Goal: Task Accomplishment & Management: Manage account settings

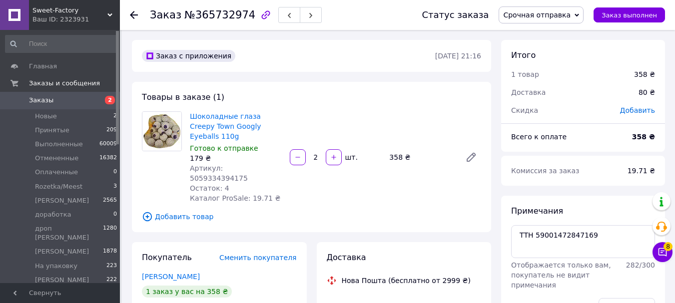
scroll to position [50, 0]
click at [543, 230] on textarea "ТТН 59001472847169" at bounding box center [583, 241] width 144 height 33
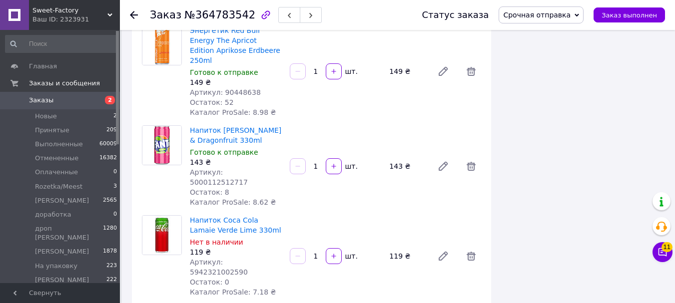
scroll to position [900, 0]
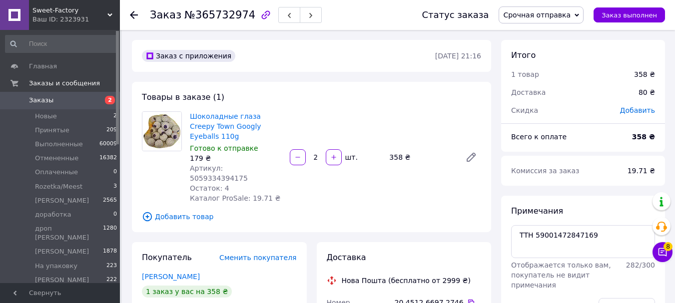
scroll to position [50, 0]
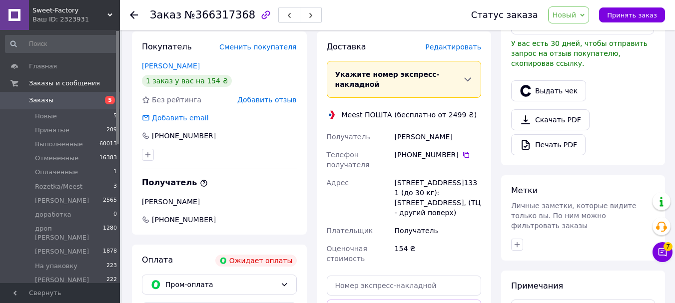
scroll to position [432, 0]
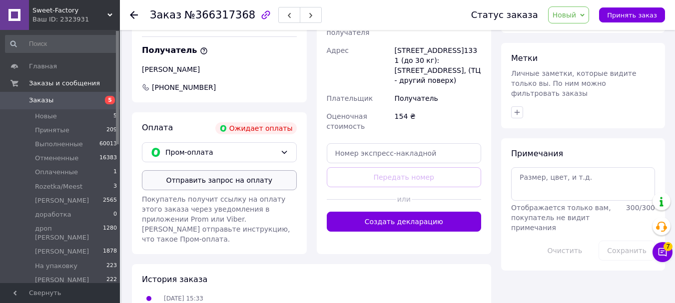
click at [219, 170] on button "Отправить запрос на оплату" at bounding box center [219, 180] width 155 height 20
click at [577, 19] on span "Новый" at bounding box center [565, 15] width 24 height 8
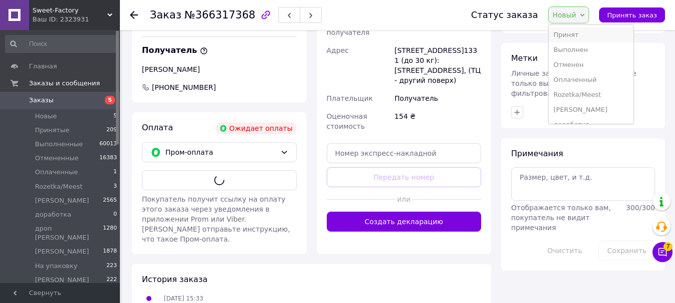
click at [579, 31] on li "Принят" at bounding box center [591, 34] width 85 height 15
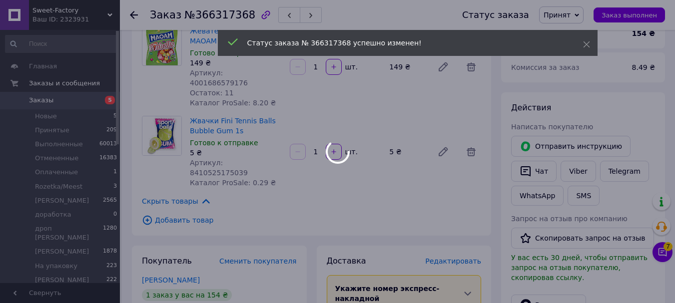
scroll to position [82, 0]
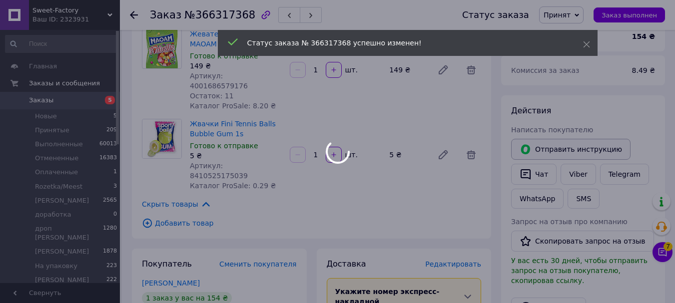
click at [566, 157] on div at bounding box center [337, 151] width 675 height 303
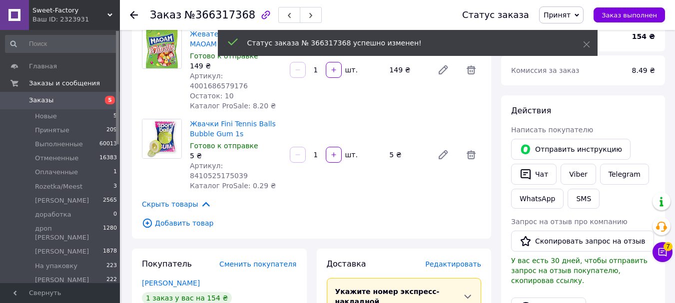
click at [567, 152] on button "Отправить инструкцию" at bounding box center [570, 149] width 119 height 21
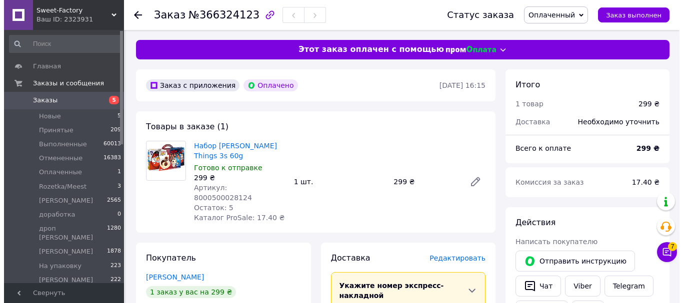
scroll to position [50, 0]
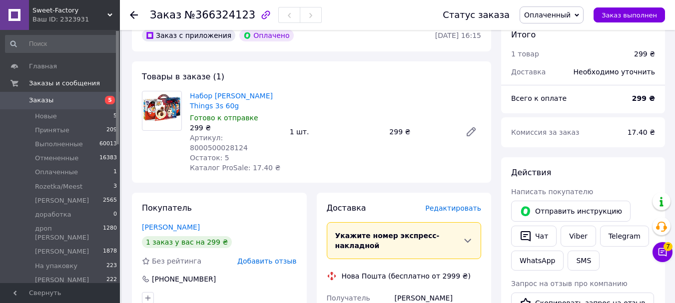
click at [447, 204] on span "Редактировать" at bounding box center [453, 208] width 56 height 8
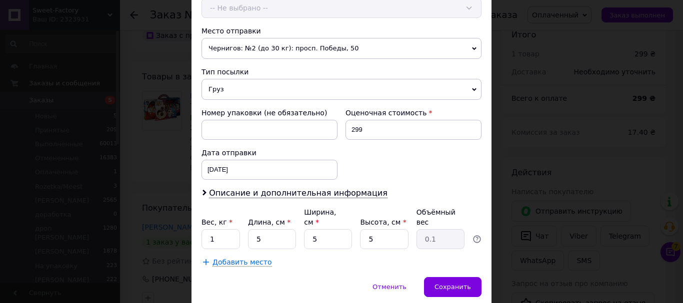
scroll to position [360, 0]
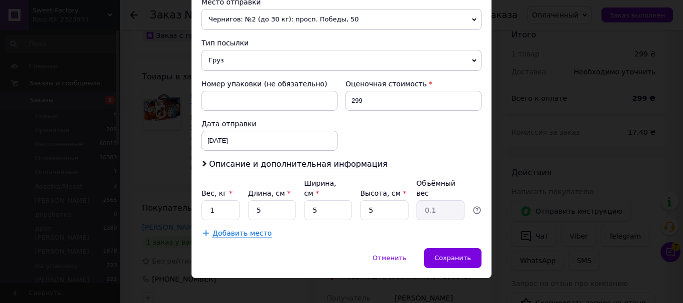
click at [222, 65] on span "Груз" at bounding box center [341, 60] width 280 height 21
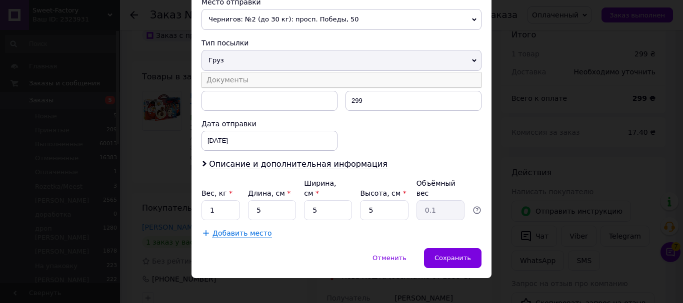
click at [224, 78] on li "Документы" at bounding box center [341, 79] width 280 height 15
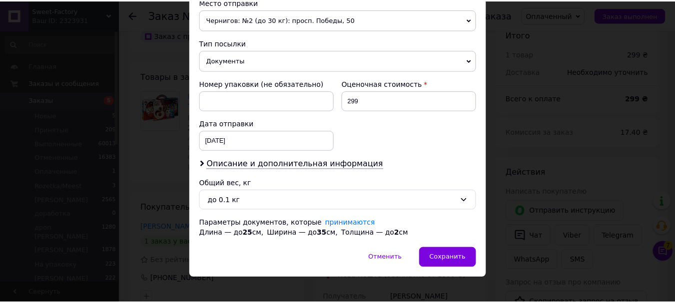
scroll to position [370, 0]
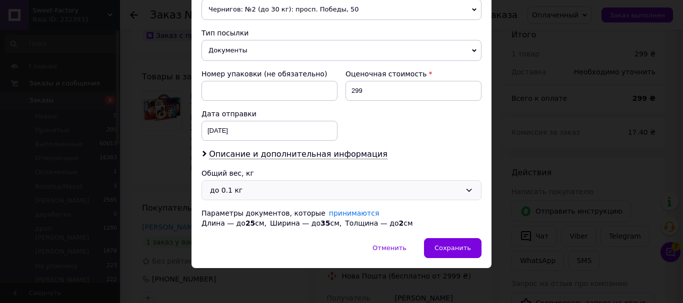
click at [240, 197] on div "до 0.1 кг" at bounding box center [341, 190] width 280 height 20
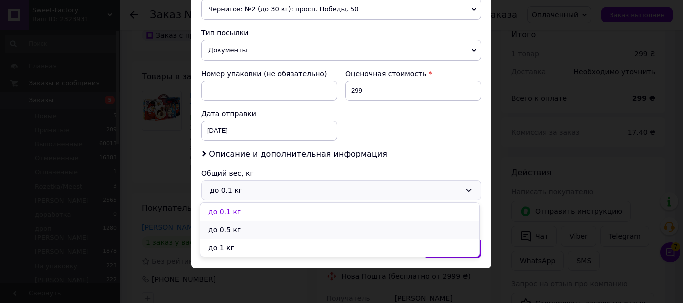
click at [254, 231] on li "до 0.5 кг" at bounding box center [339, 230] width 279 height 18
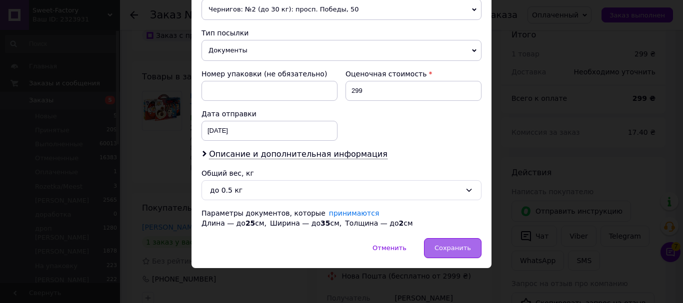
click at [440, 248] on span "Сохранить" at bounding box center [452, 247] width 36 height 7
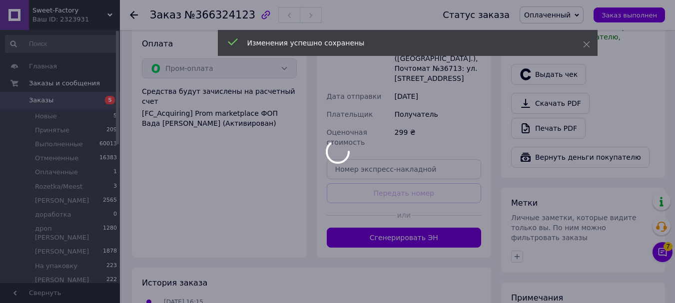
scroll to position [350, 0]
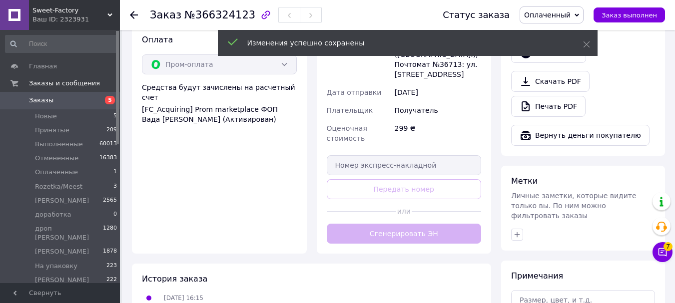
click at [405, 214] on div "Доставка Редактировать Укажите номер экспресс-накладной Обязательно введите ном…" at bounding box center [404, 73] width 155 height 341
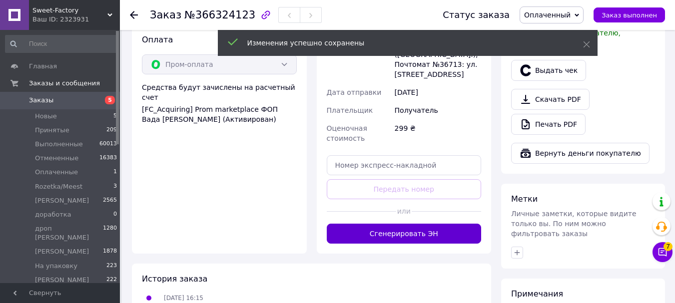
click at [405, 224] on button "Сгенерировать ЭН" at bounding box center [404, 234] width 155 height 20
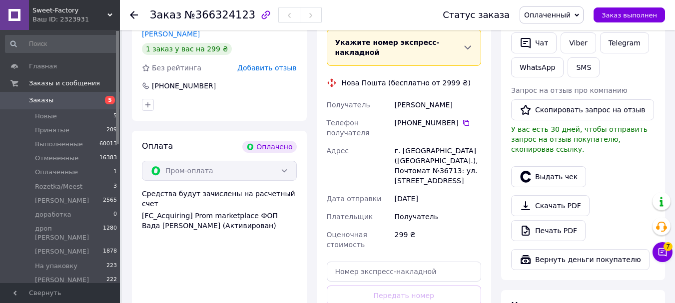
scroll to position [200, 0]
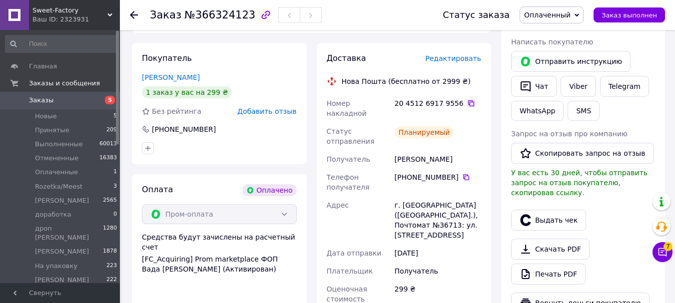
click at [467, 99] on icon at bounding box center [471, 103] width 8 height 8
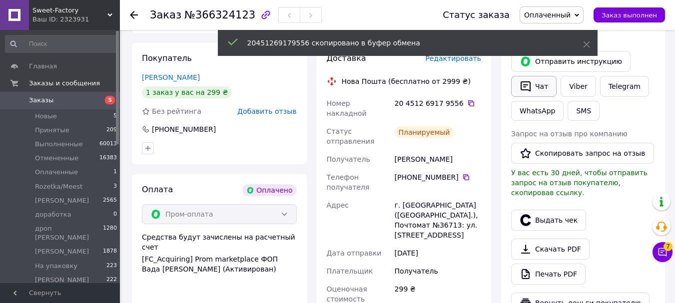
click at [546, 85] on button "Чат" at bounding box center [533, 86] width 45 height 21
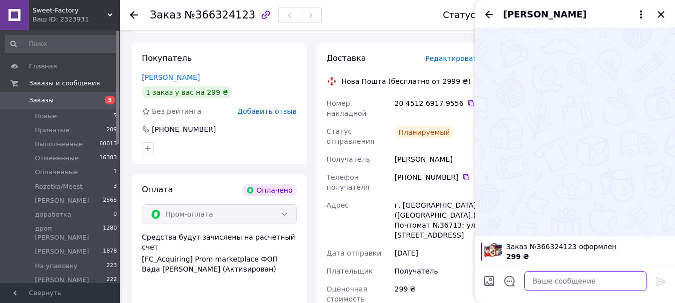
paste textarea "Доброго дня! Ваше замовлення буде відправлено Новою Поштою ТТН 20451269179556 Н…"
click at [554, 279] on textarea at bounding box center [585, 281] width 123 height 20
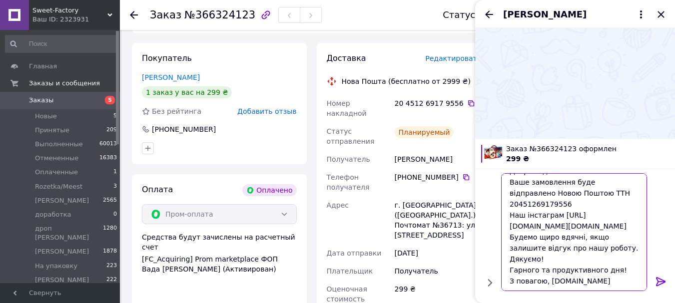
scroll to position [1, 0]
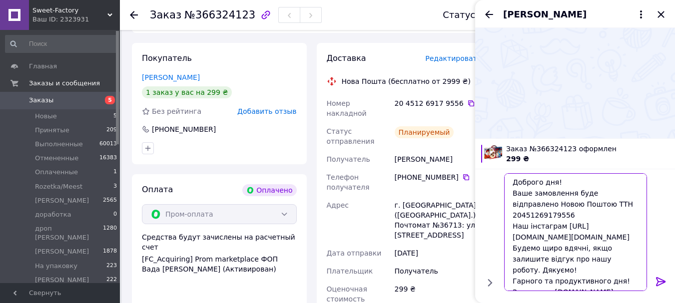
type textarea "Доброго дня! Ваше замовлення буде відправлено Новою Поштою ТТН 20451269179556 Н…"
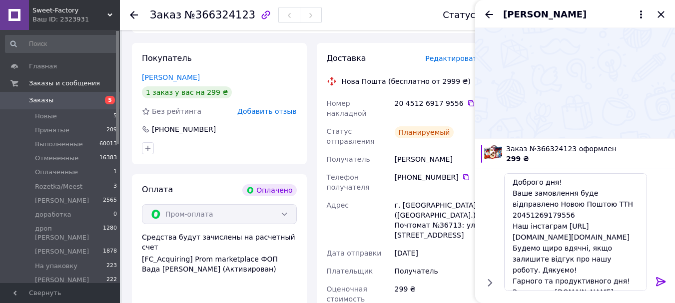
drag, startPoint x: 659, startPoint y: 277, endPoint x: 644, endPoint y: 268, distance: 17.2
click at [659, 277] on icon at bounding box center [661, 282] width 12 height 12
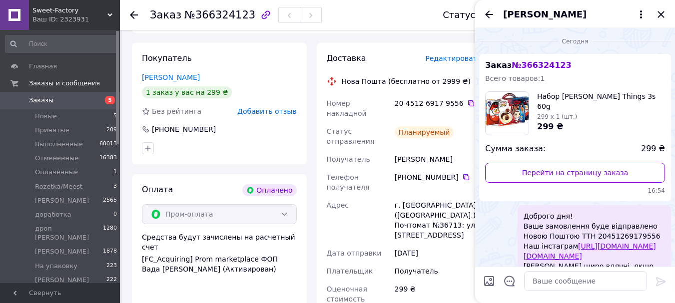
scroll to position [0, 0]
click at [457, 98] on div "20 4512 6917 9556" at bounding box center [438, 103] width 86 height 10
click at [468, 100] on icon at bounding box center [471, 103] width 6 height 6
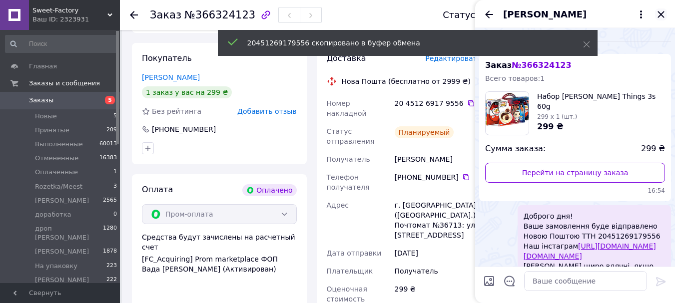
click at [659, 11] on icon "Закрыть" at bounding box center [661, 14] width 12 height 12
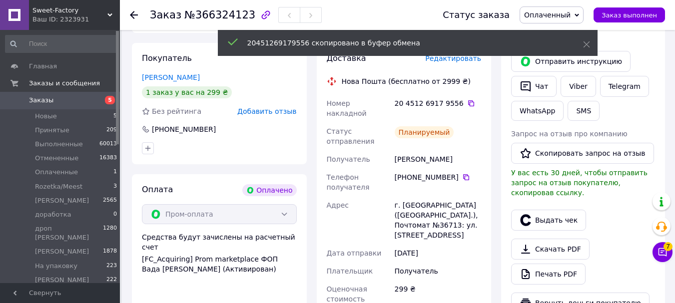
click at [571, 16] on span "Оплаченный" at bounding box center [547, 15] width 46 height 8
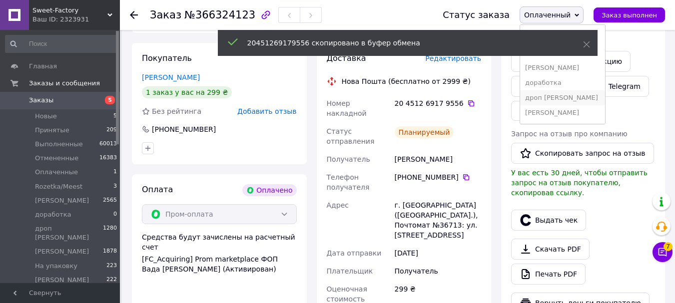
scroll to position [100, 0]
click at [561, 91] on li "Отправлен" at bounding box center [562, 84] width 85 height 15
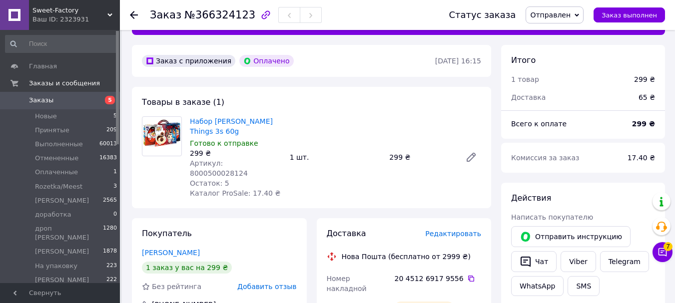
scroll to position [0, 0]
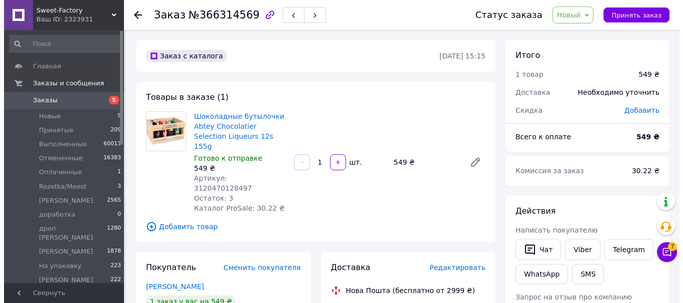
scroll to position [50, 0]
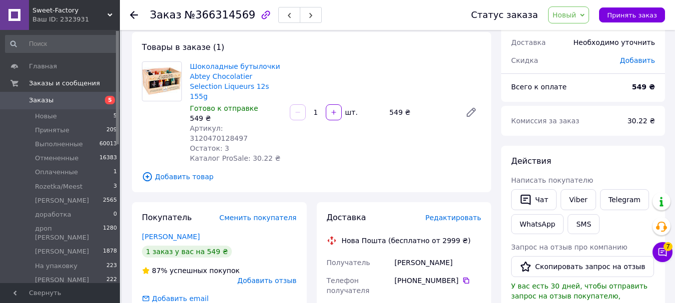
drag, startPoint x: 563, startPoint y: 18, endPoint x: 570, endPoint y: 30, distance: 13.9
click at [563, 18] on span "Новый" at bounding box center [565, 15] width 24 height 8
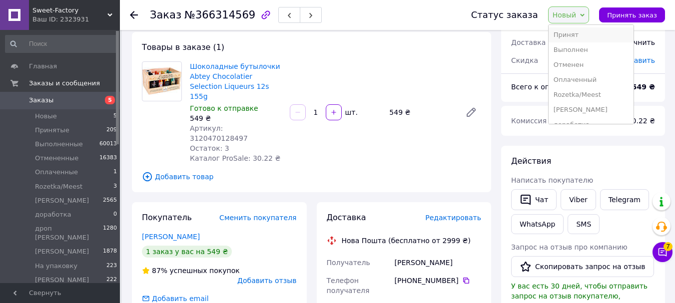
click at [570, 30] on li "Принят" at bounding box center [591, 34] width 85 height 15
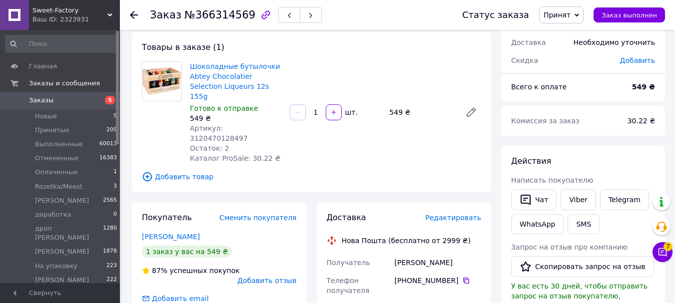
click at [452, 214] on span "Редактировать" at bounding box center [453, 218] width 56 height 8
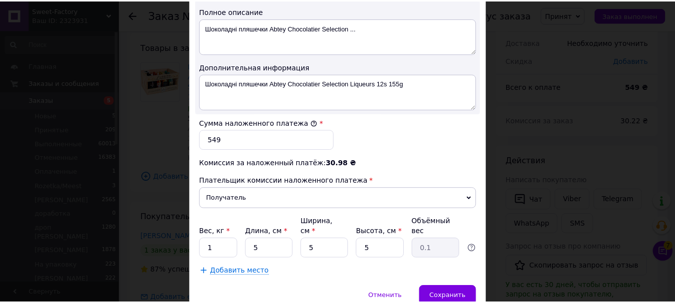
scroll to position [571, 0]
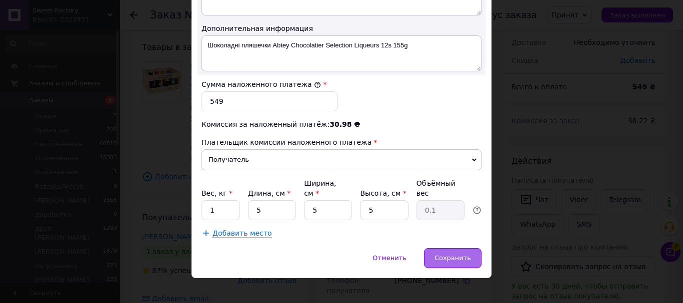
click at [473, 248] on div "Сохранить" at bounding box center [452, 258] width 57 height 20
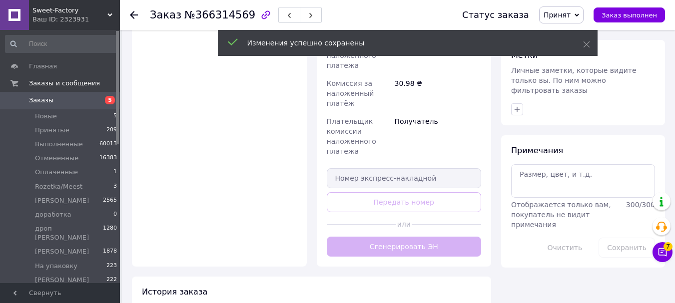
scroll to position [450, 0]
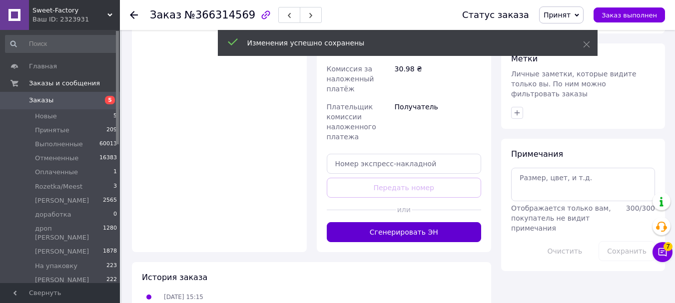
click at [401, 222] on button "Сгенерировать ЭН" at bounding box center [404, 232] width 155 height 20
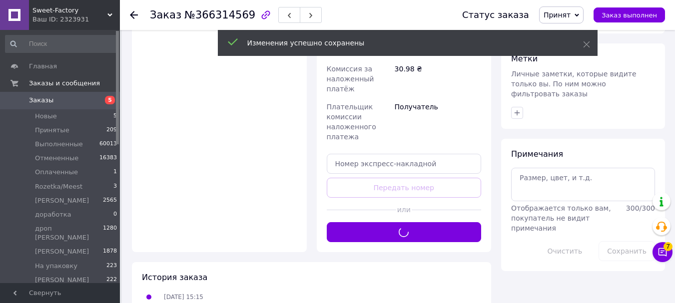
click at [558, 21] on span "Принят" at bounding box center [561, 14] width 44 height 17
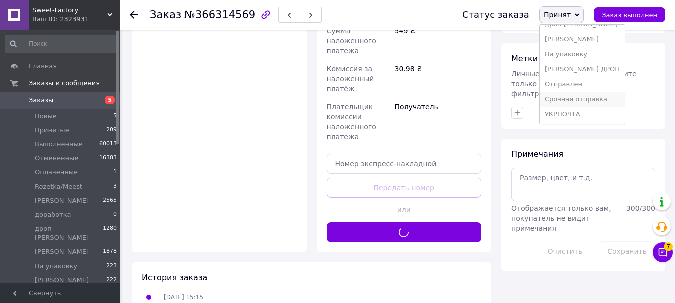
scroll to position [101, 0]
click at [573, 82] on li "Отправлен" at bounding box center [582, 83] width 85 height 15
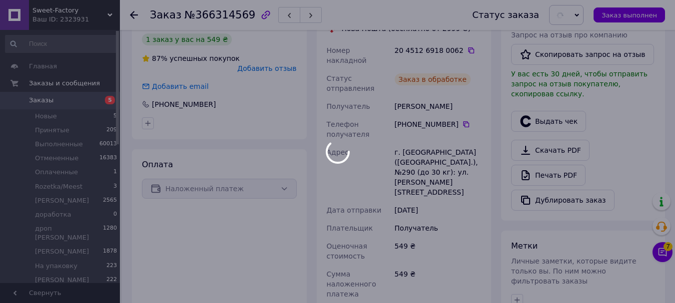
scroll to position [200, 0]
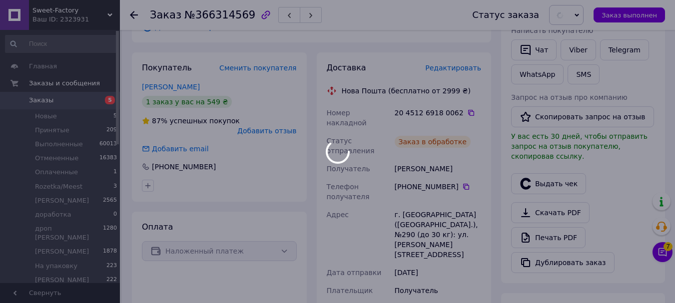
click at [461, 94] on div at bounding box center [337, 151] width 675 height 303
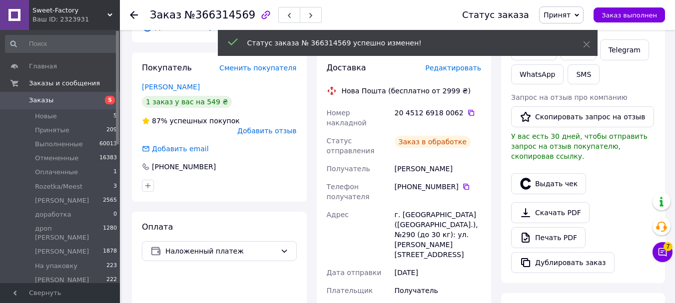
click at [467, 109] on icon at bounding box center [471, 113] width 8 height 8
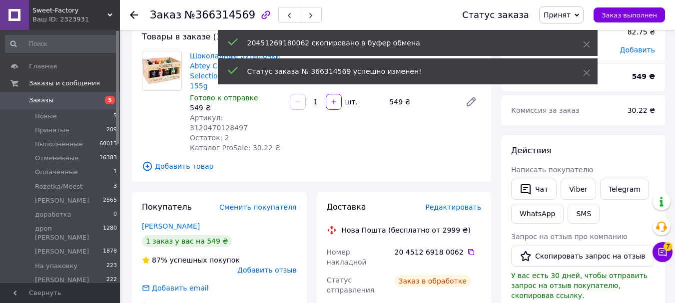
scroll to position [50, 0]
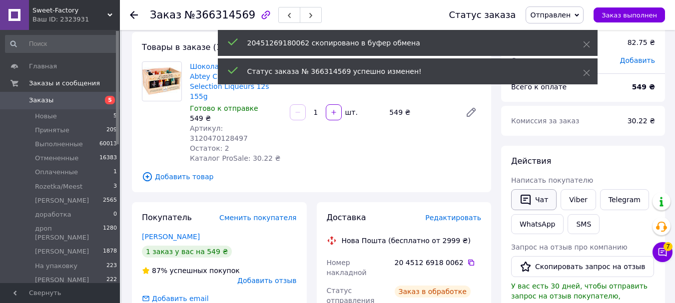
click at [526, 204] on icon "button" at bounding box center [526, 200] width 12 height 12
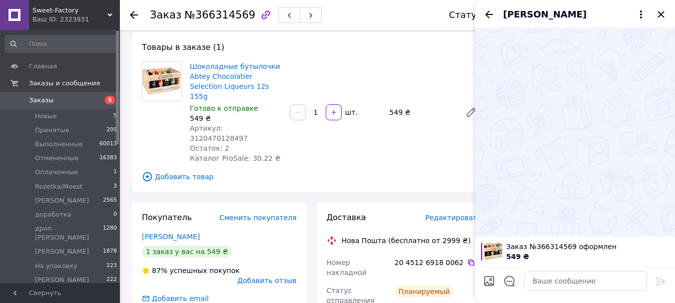
scroll to position [48, 0]
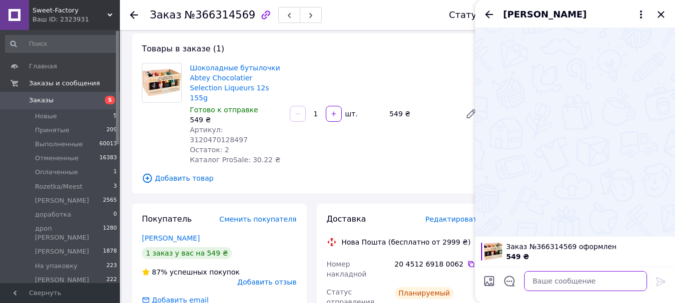
paste textarea "Доброго дня! Ваше замовлення буде відправлено Новою Поштою ТТН 20451269180062 Н…"
click at [569, 277] on textarea at bounding box center [585, 281] width 123 height 20
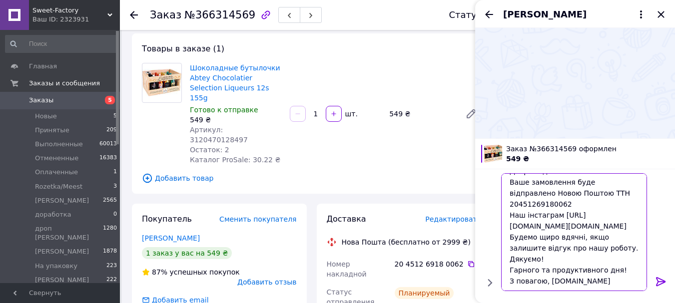
scroll to position [1, 0]
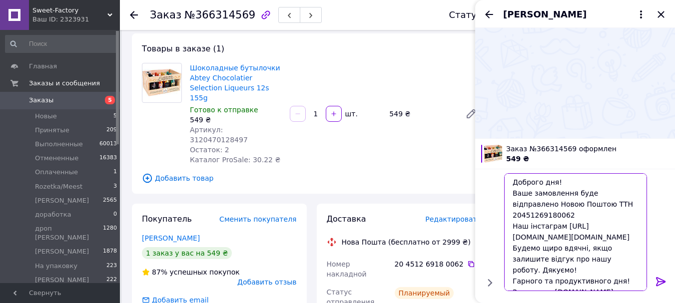
type textarea "Доброго дня! Ваше замовлення буде відправлено Новою Поштою ТТН 20451269180062 Н…"
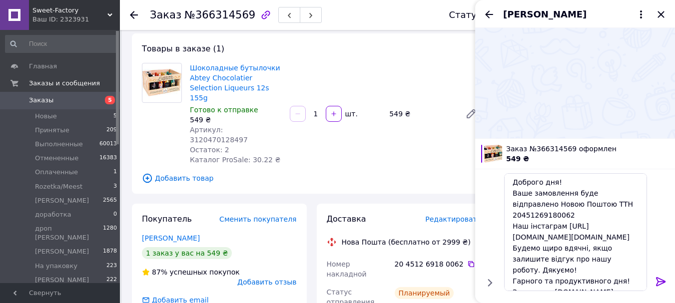
click at [657, 281] on icon at bounding box center [661, 282] width 12 height 12
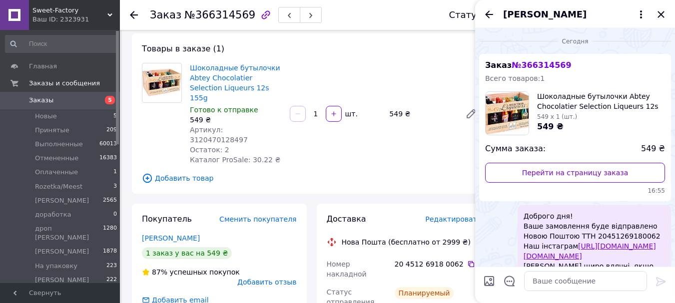
scroll to position [0, 0]
click at [663, 16] on icon "Закрыть" at bounding box center [661, 14] width 6 height 6
